Goal: Task Accomplishment & Management: Manage account settings

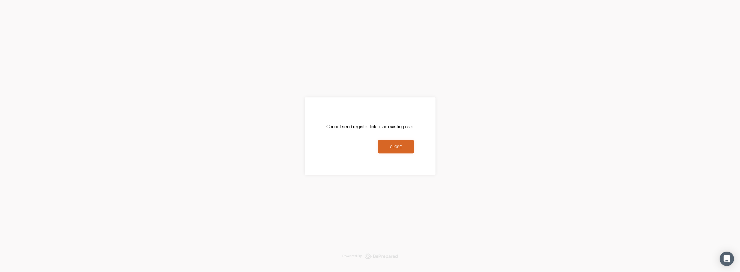
click at [398, 149] on div "Close" at bounding box center [396, 147] width 12 height 6
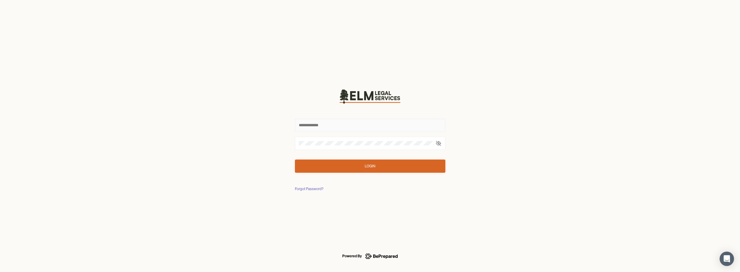
type input "**********"
click at [374, 168] on div "Login" at bounding box center [370, 166] width 10 height 6
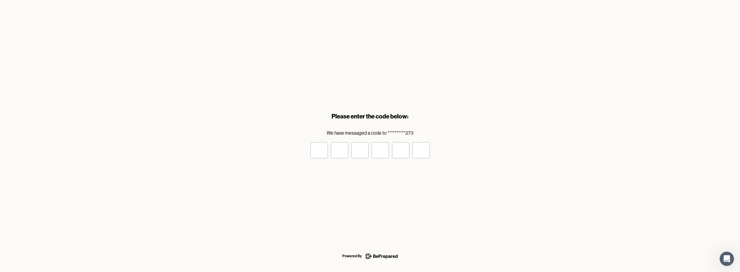
type input "*"
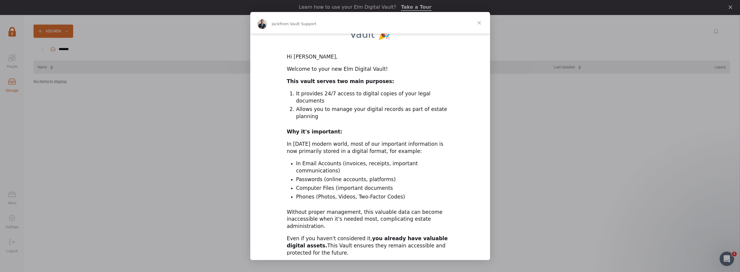
scroll to position [140, 0]
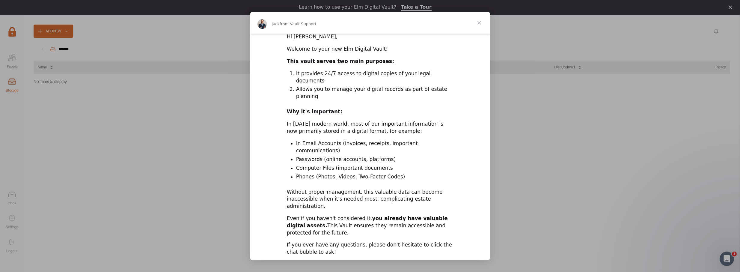
click at [481, 24] on span "Close" at bounding box center [480, 23] width 22 height 22
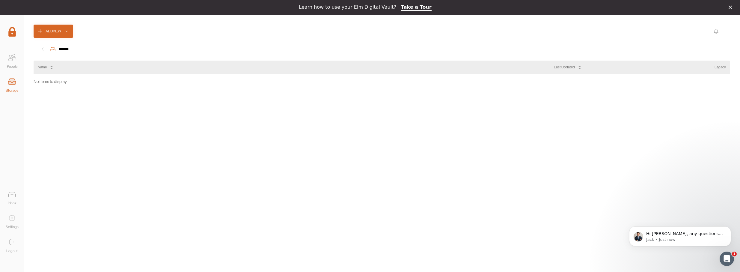
scroll to position [0, 0]
click at [16, 86] on icon at bounding box center [12, 82] width 12 height 12
click at [54, 71] on div "Name" at bounding box center [296, 67] width 516 height 13
click at [50, 67] on icon at bounding box center [52, 69] width 4 height 4
click at [11, 196] on icon at bounding box center [12, 194] width 12 height 12
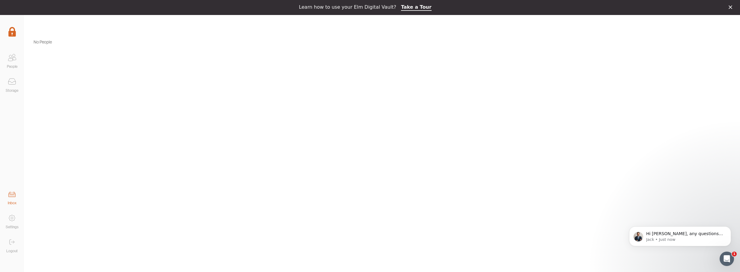
click at [14, 207] on link "Inbox" at bounding box center [12, 197] width 24 height 24
click at [15, 216] on icon at bounding box center [12, 218] width 12 height 12
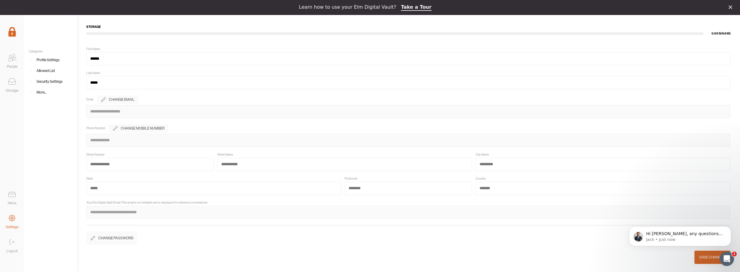
click at [14, 238] on icon at bounding box center [12, 242] width 12 height 12
